Goal: Book appointment/travel/reservation

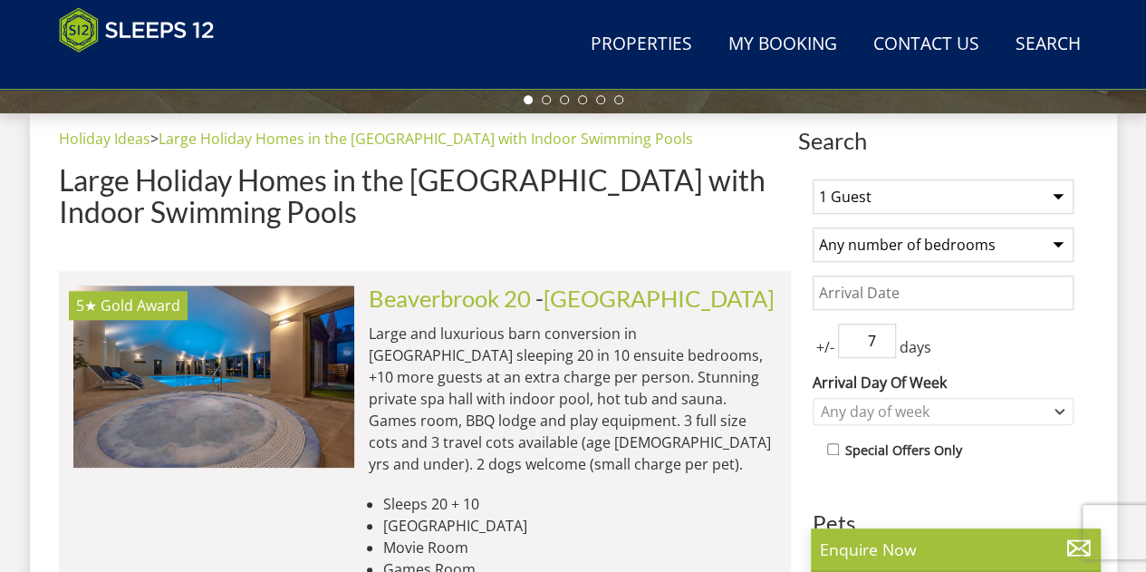
click at [1008, 199] on select "1 Guest 2 Guests 3 Guests 4 Guests 5 Guests 6 Guests 7 Guests 8 Guests 9 Guests…" at bounding box center [943, 196] width 261 height 34
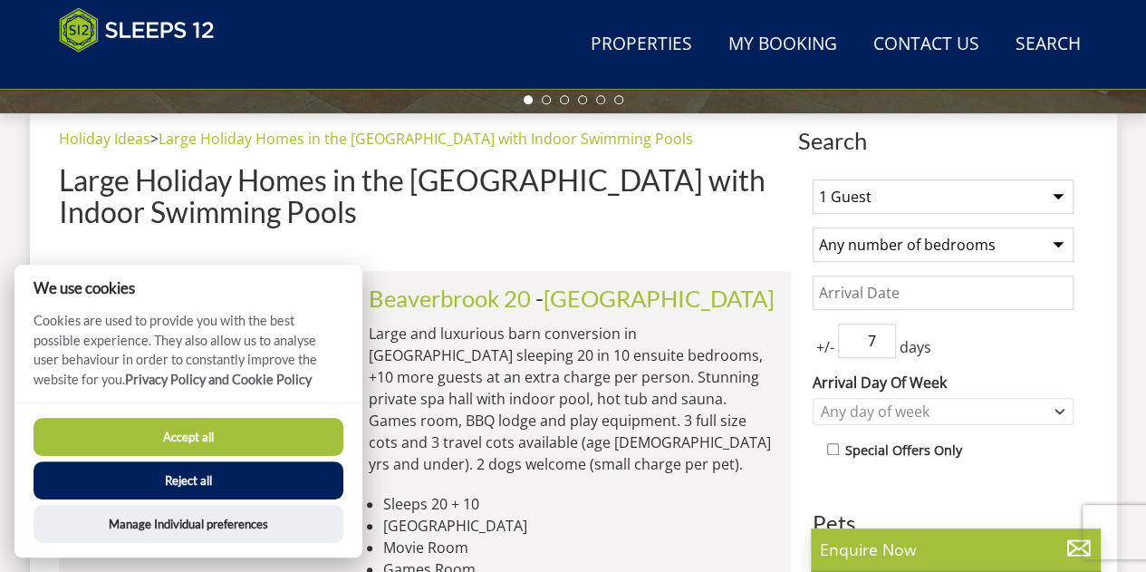
click at [923, 208] on select "1 Guest 2 Guests 3 Guests 4 Guests 5 Guests 6 Guests 7 Guests 8 Guests 9 Guests…" at bounding box center [943, 196] width 261 height 34
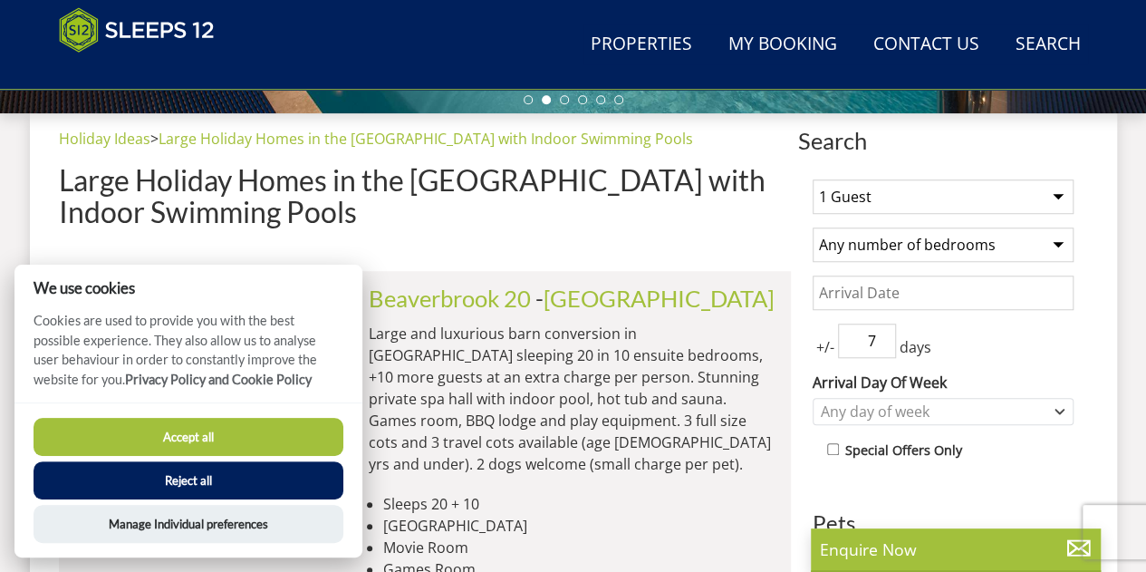
select select "25"
click at [813, 179] on select "1 Guest 2 Guests 3 Guests 4 Guests 5 Guests 6 Guests 7 Guests 8 Guests 9 Guests…" at bounding box center [943, 196] width 261 height 34
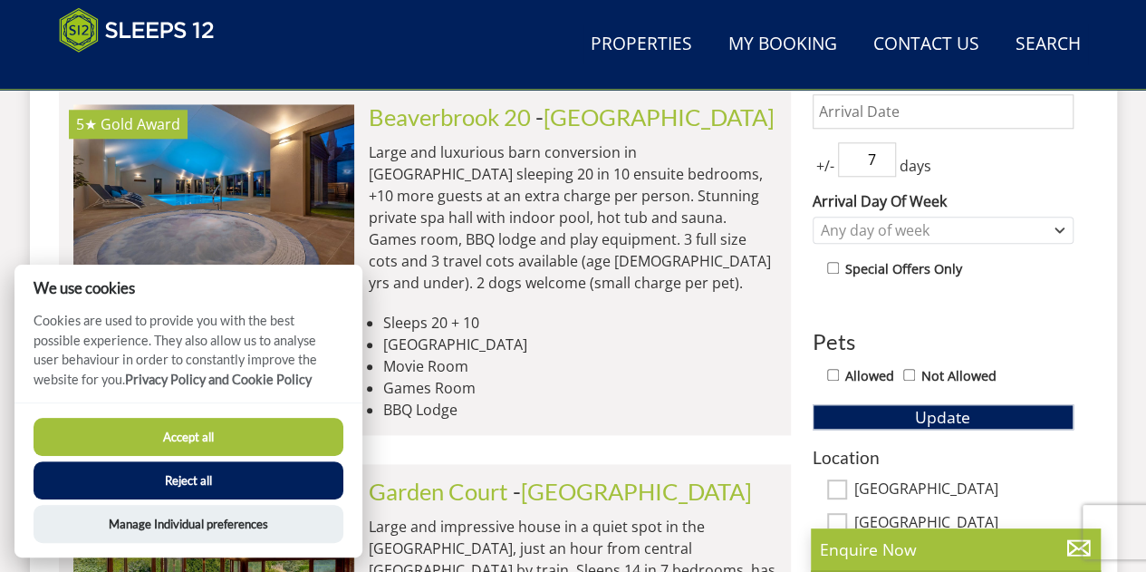
scroll to position [741, 0]
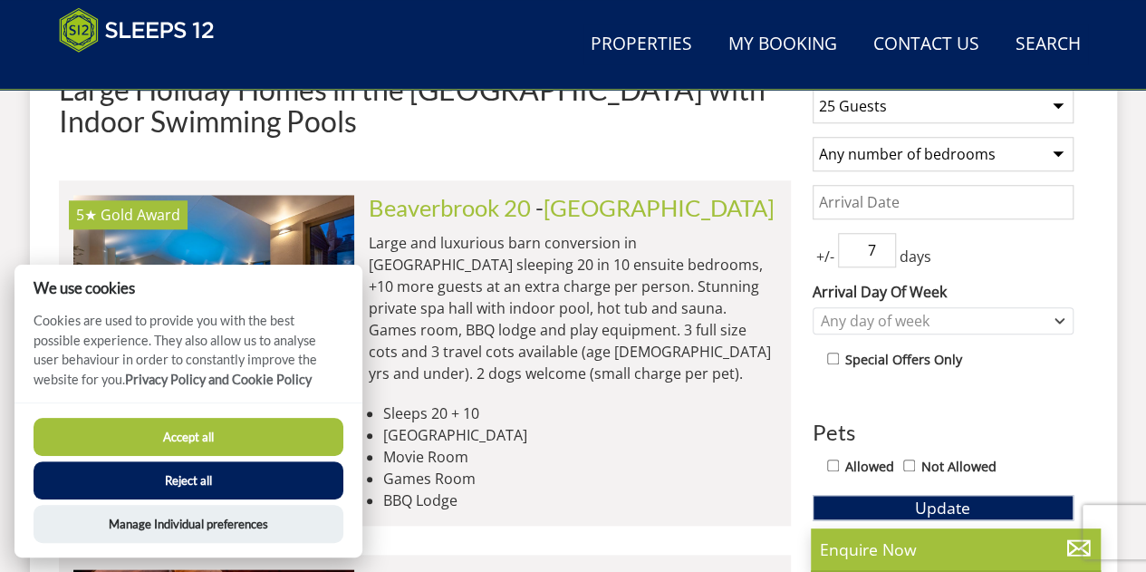
click at [882, 204] on input "Date" at bounding box center [943, 202] width 261 height 34
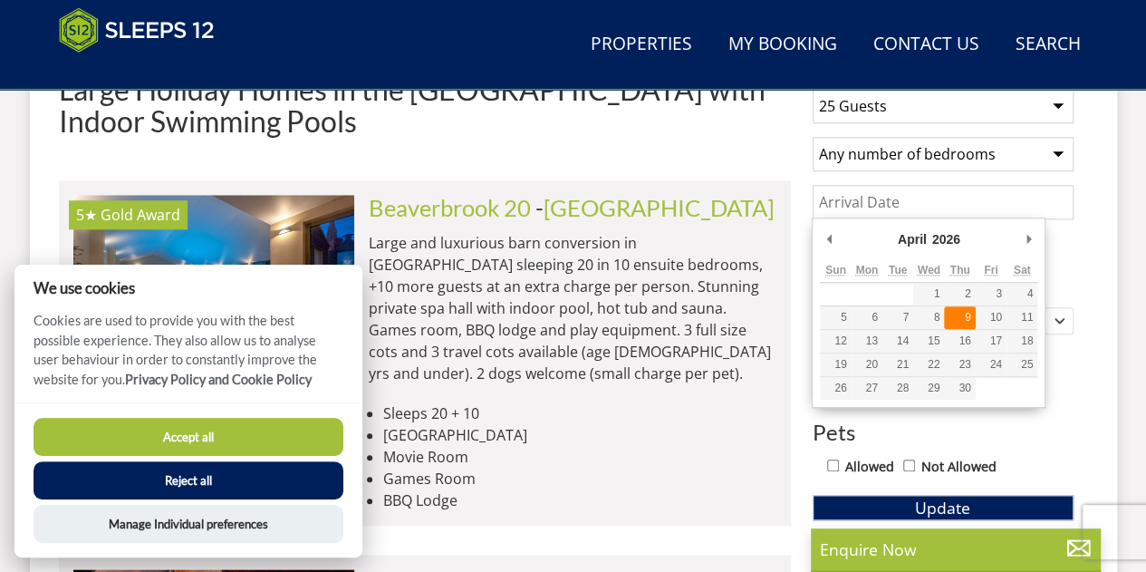
type input "09/04/2026"
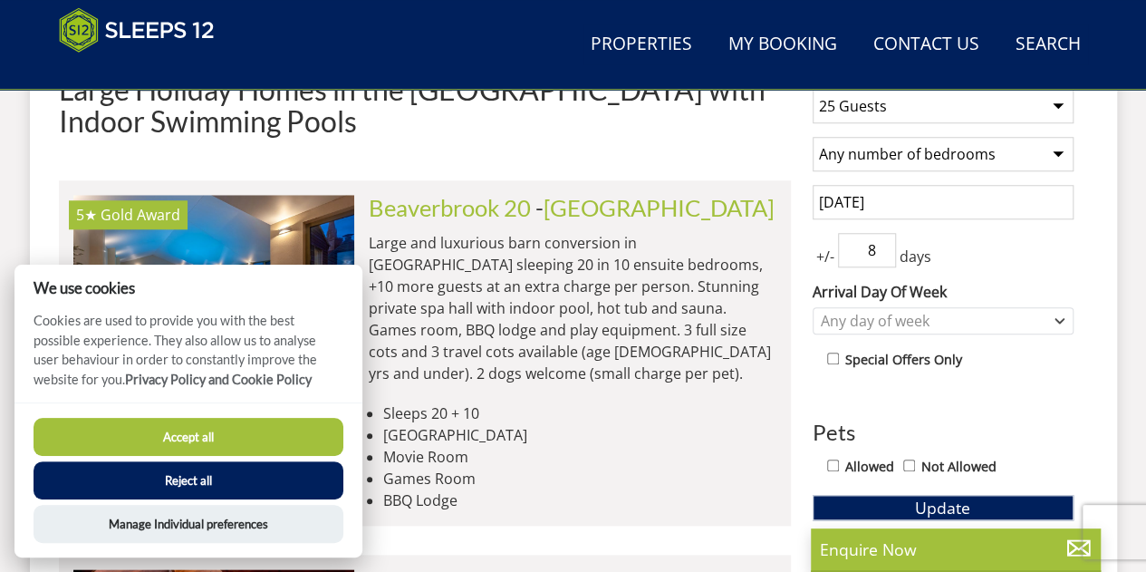
click at [880, 241] on input "8" at bounding box center [867, 250] width 58 height 34
click at [883, 262] on input "8" at bounding box center [867, 250] width 58 height 34
click at [883, 257] on input "7" at bounding box center [867, 250] width 58 height 34
click at [883, 257] on input "6" at bounding box center [867, 250] width 58 height 34
click at [883, 257] on input "5" at bounding box center [867, 250] width 58 height 34
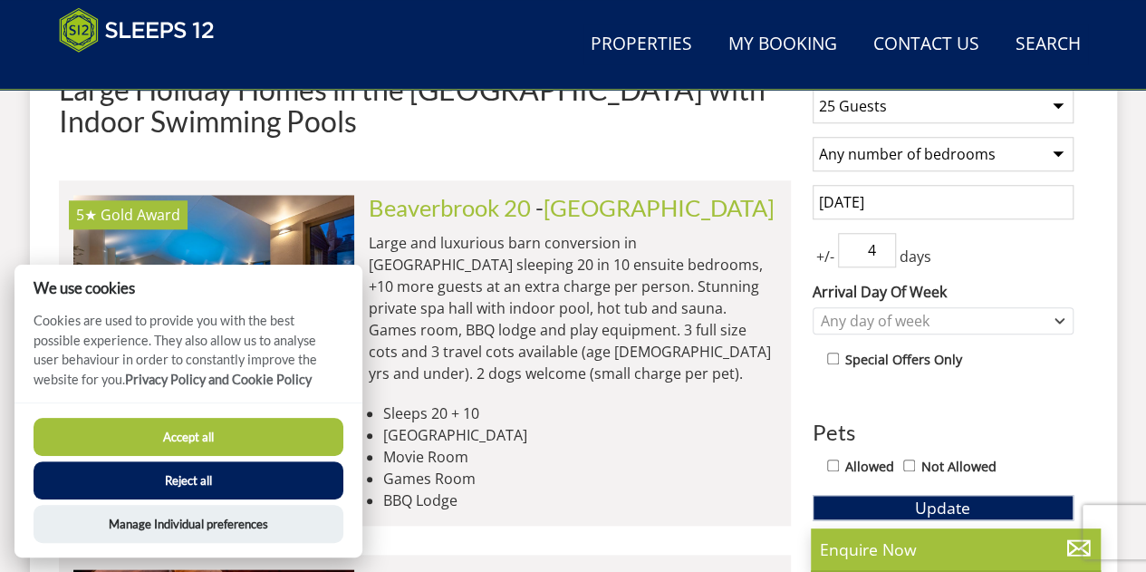
click at [883, 257] on input "4" at bounding box center [867, 250] width 58 height 34
click at [883, 256] on input "3" at bounding box center [867, 250] width 58 height 34
click at [900, 211] on input "09/04/2026" at bounding box center [943, 202] width 261 height 34
click at [884, 254] on input "2" at bounding box center [867, 250] width 58 height 34
click at [884, 254] on input "1" at bounding box center [867, 250] width 58 height 34
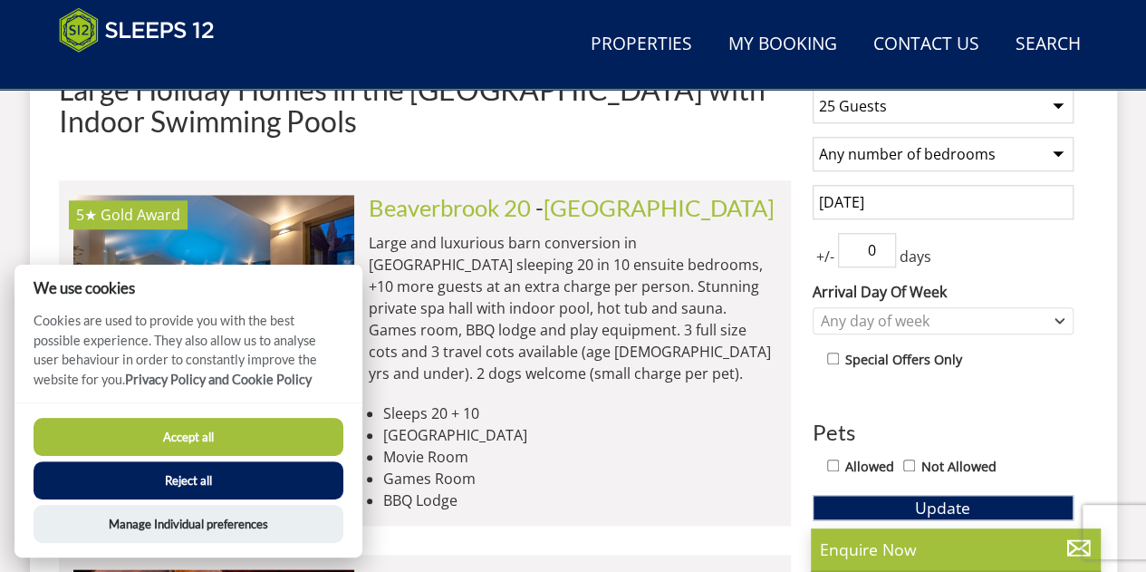
type input "0"
click at [884, 254] on input "0" at bounding box center [867, 250] width 58 height 34
click at [975, 254] on div "+/- 0 days" at bounding box center [943, 250] width 261 height 34
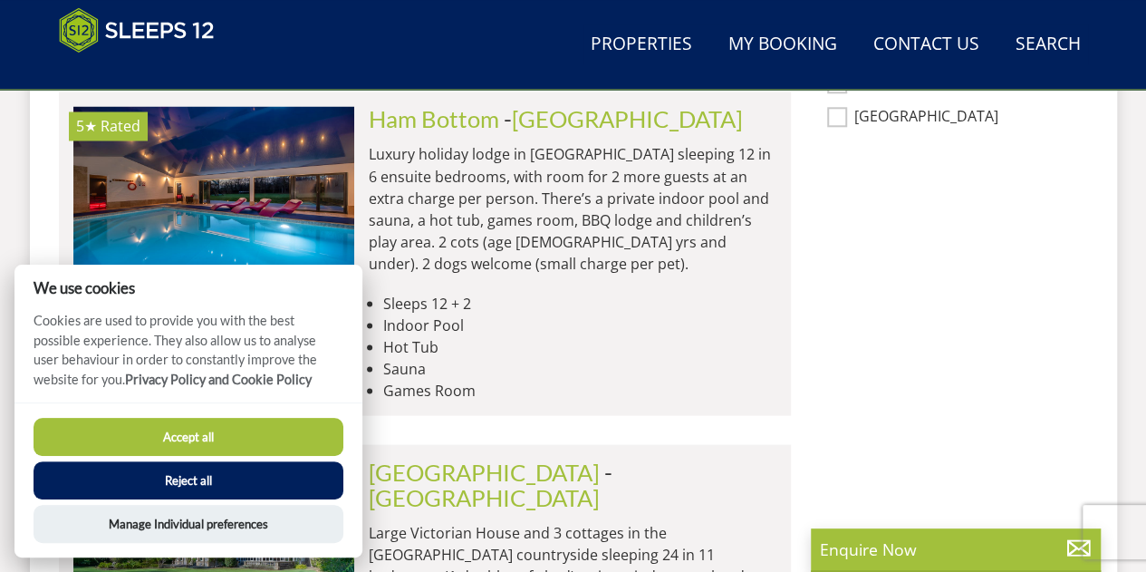
scroll to position [1104, 0]
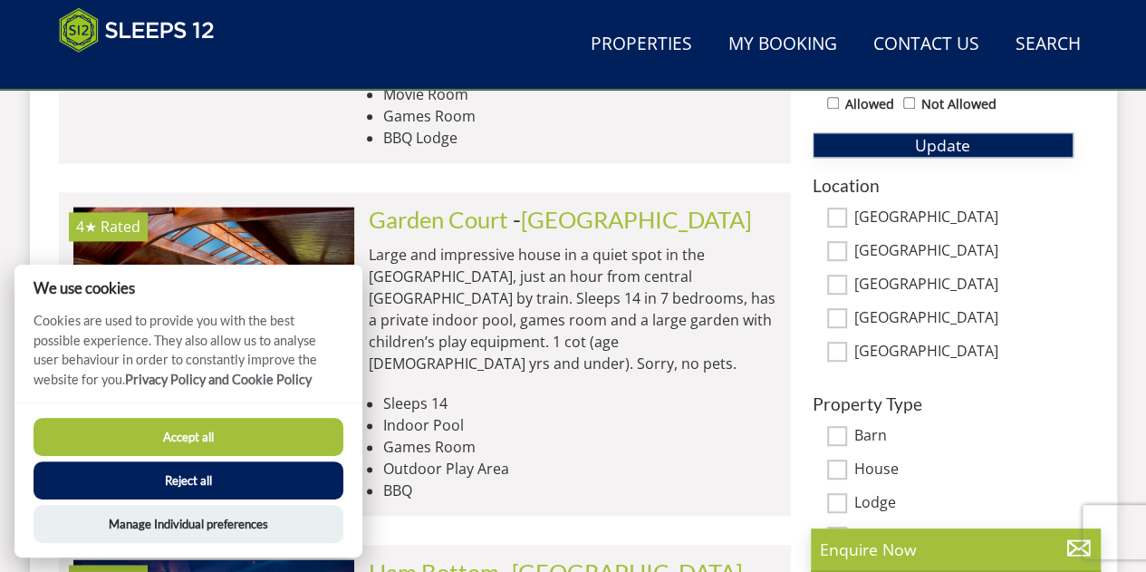
click at [917, 152] on button "Update" at bounding box center [943, 144] width 261 height 25
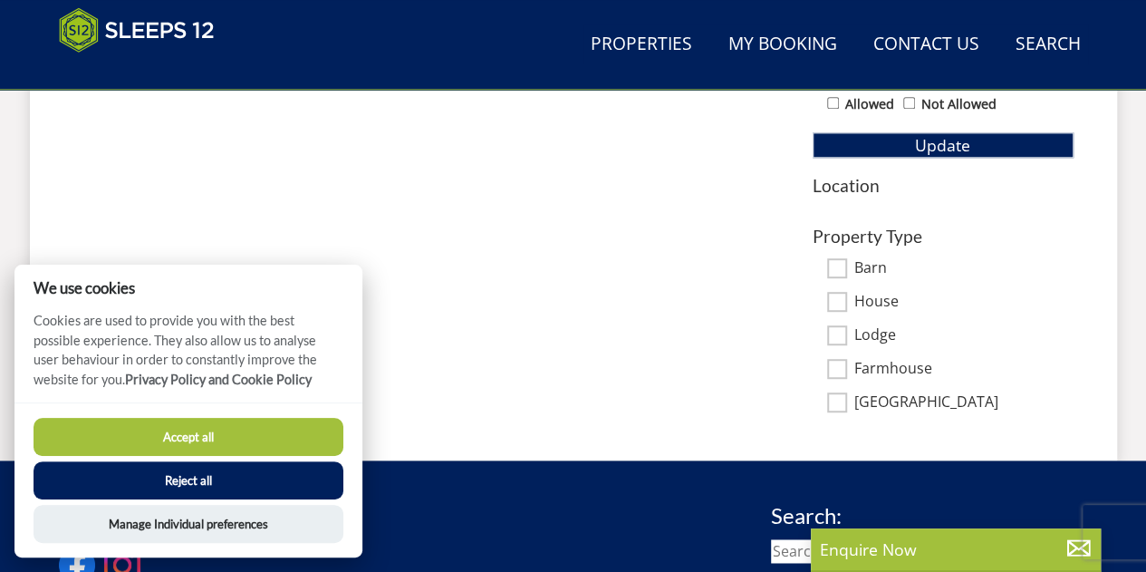
click at [270, 435] on button "Accept all" at bounding box center [189, 437] width 310 height 38
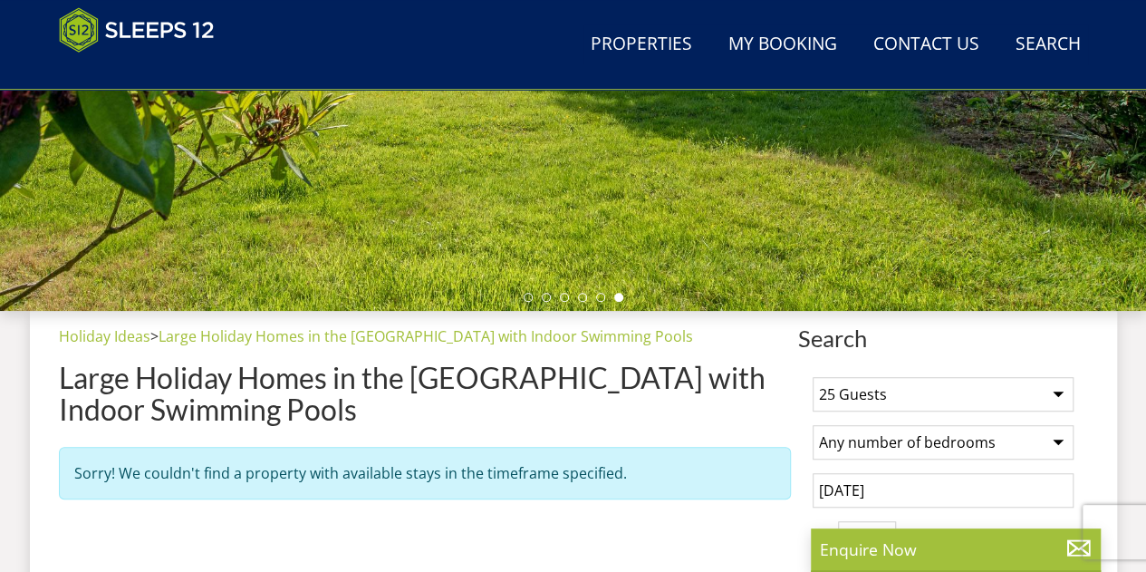
scroll to position [651, 0]
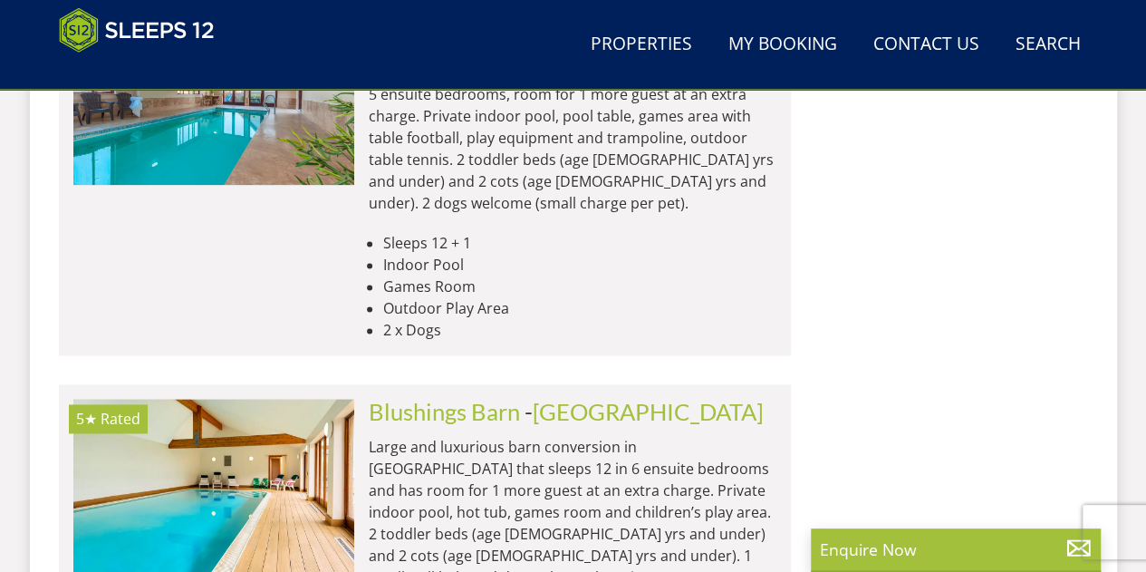
scroll to position [7978, 0]
